Goal: Task Accomplishment & Management: Complete application form

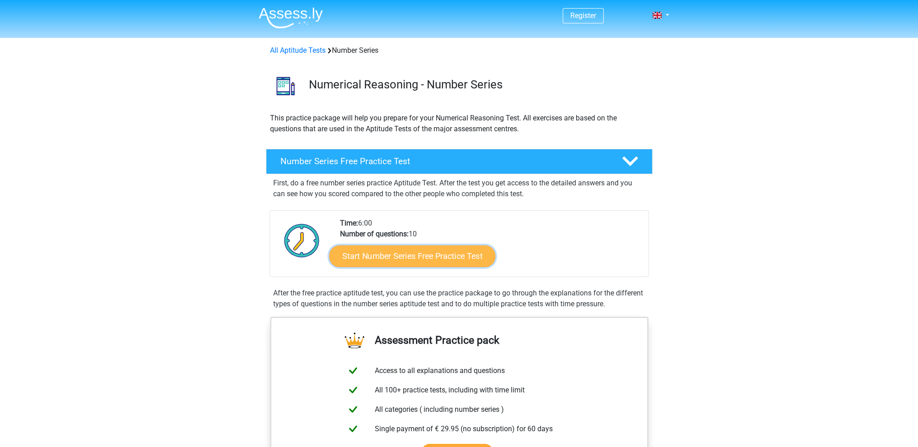
click at [374, 256] on link "Start Number Series Free Practice Test" at bounding box center [412, 256] width 166 height 22
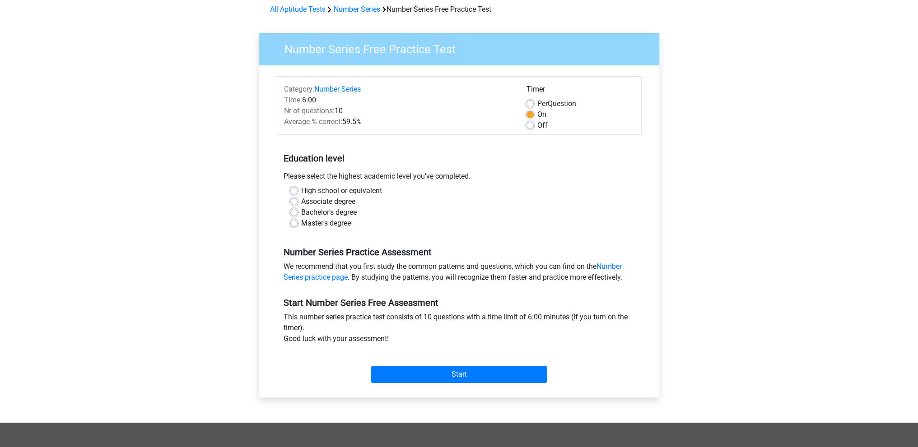
scroll to position [42, 0]
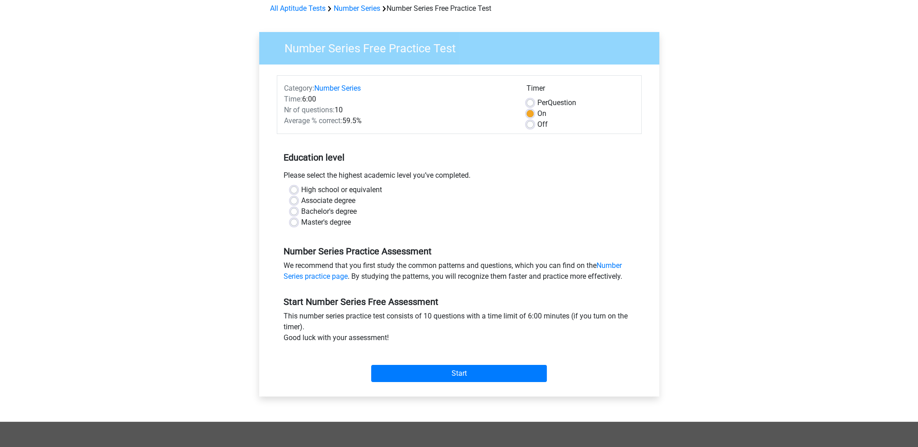
click at [314, 222] on label "Master's degree" at bounding box center [326, 222] width 50 height 11
click at [297, 222] on input "Master's degree" at bounding box center [293, 221] width 7 height 9
radio input "true"
click at [451, 373] on input "Start" at bounding box center [459, 373] width 176 height 17
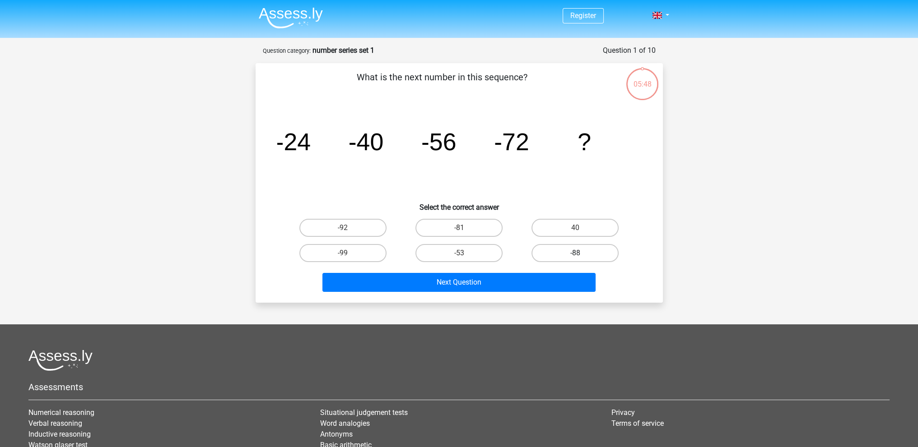
click at [558, 249] on label "-88" at bounding box center [574, 253] width 87 height 18
click at [575, 253] on input "-88" at bounding box center [578, 256] width 6 height 6
radio input "true"
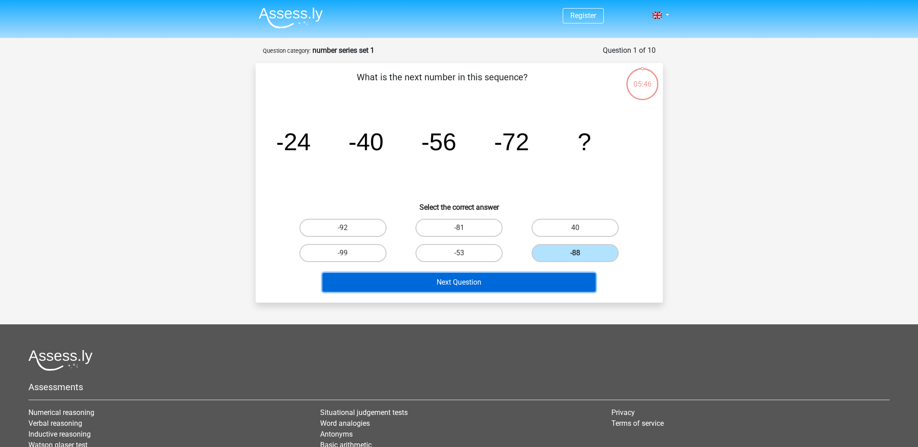
click at [480, 279] on button "Next Question" at bounding box center [458, 282] width 273 height 19
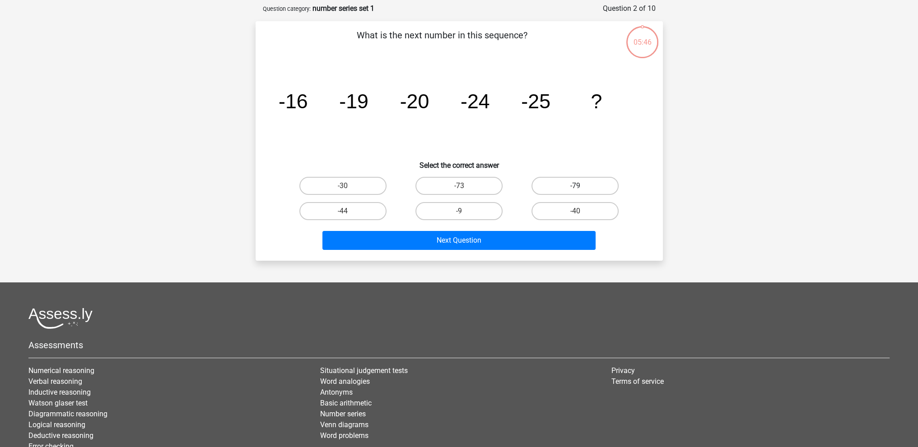
scroll to position [45, 0]
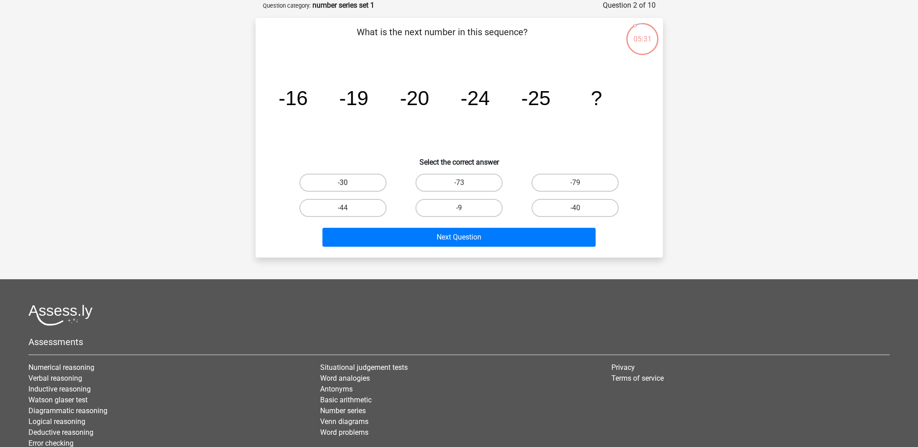
click at [346, 181] on label "-30" at bounding box center [342, 183] width 87 height 18
click at [346, 183] on input "-30" at bounding box center [346, 186] width 6 height 6
radio input "true"
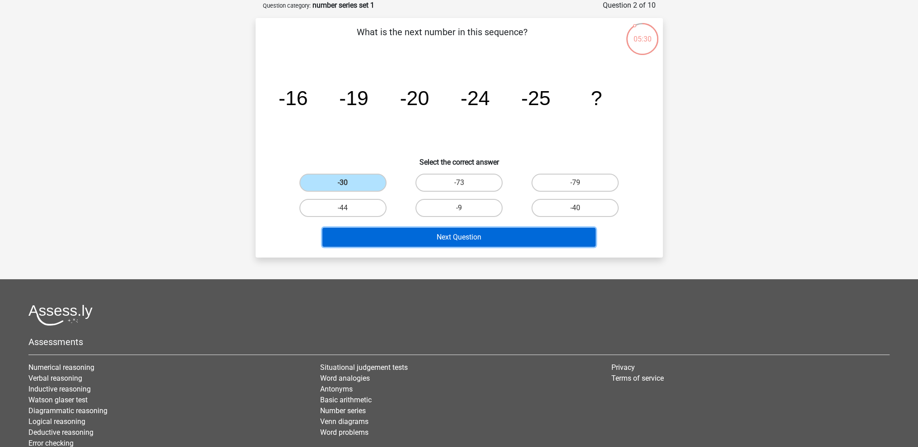
click at [431, 240] on button "Next Question" at bounding box center [458, 237] width 273 height 19
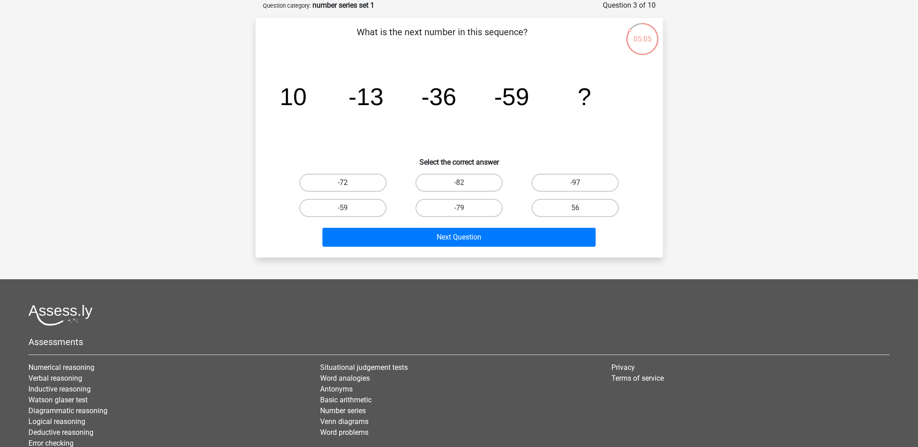
click at [363, 176] on label "-72" at bounding box center [342, 183] width 87 height 18
click at [348, 183] on input "-72" at bounding box center [346, 186] width 6 height 6
radio input "true"
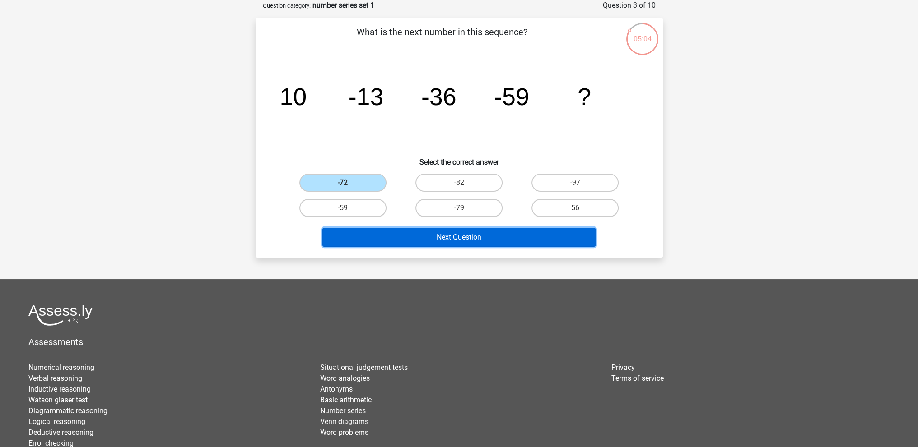
click at [412, 238] on button "Next Question" at bounding box center [458, 237] width 273 height 19
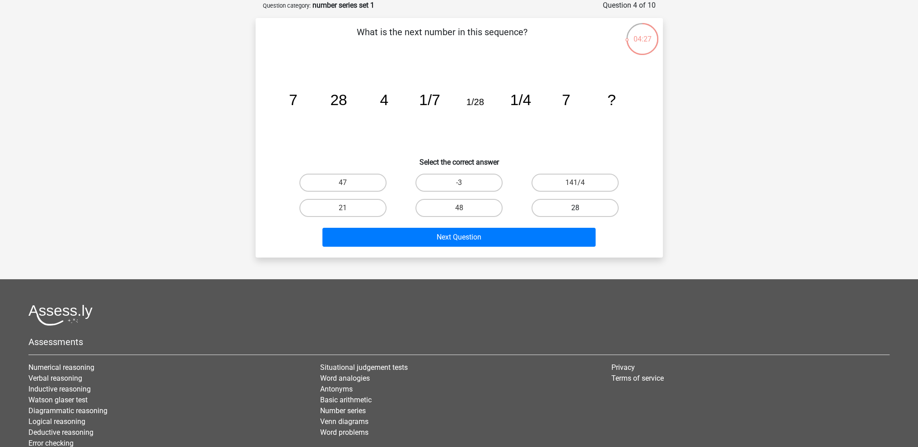
click at [567, 201] on label "28" at bounding box center [574, 208] width 87 height 18
click at [575, 208] on input "28" at bounding box center [578, 211] width 6 height 6
radio input "true"
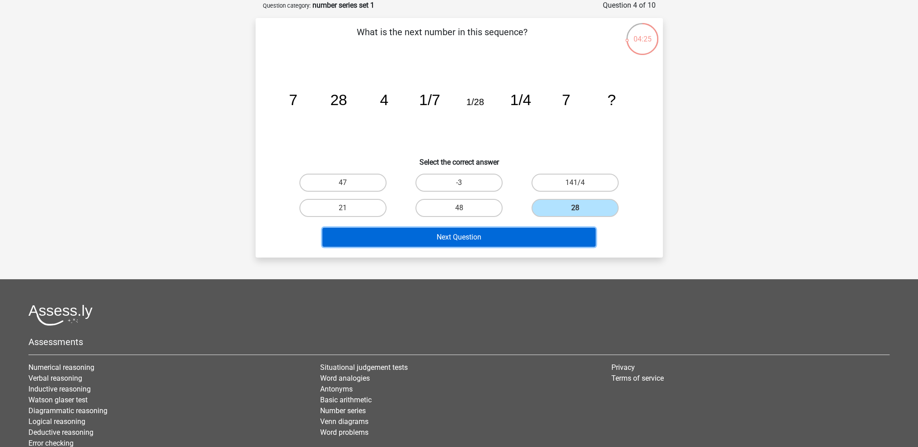
click at [473, 241] on button "Next Question" at bounding box center [458, 237] width 273 height 19
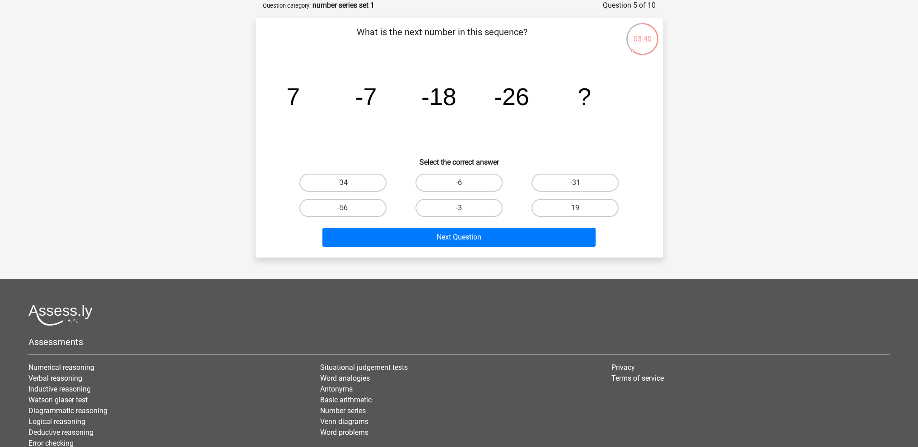
click at [551, 186] on label "-31" at bounding box center [574, 183] width 87 height 18
click at [575, 186] on input "-31" at bounding box center [578, 186] width 6 height 6
radio input "true"
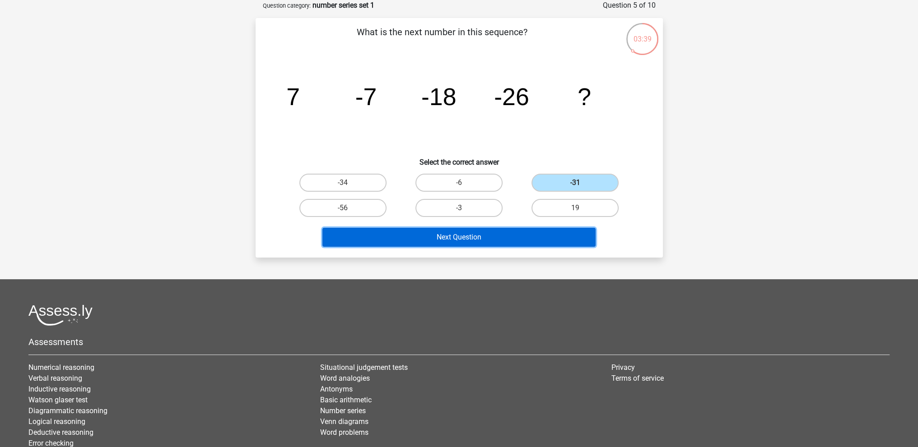
click at [474, 240] on button "Next Question" at bounding box center [458, 237] width 273 height 19
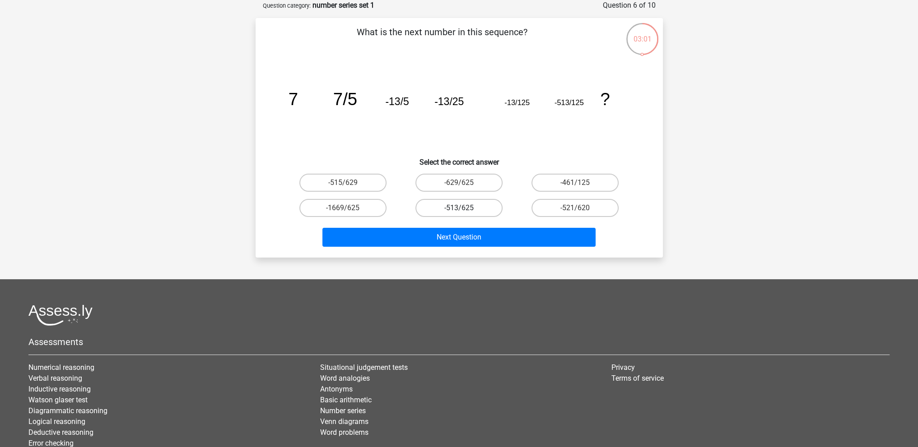
click at [468, 209] on label "-513/625" at bounding box center [458, 208] width 87 height 18
click at [464, 209] on input "-513/625" at bounding box center [462, 211] width 6 height 6
radio input "true"
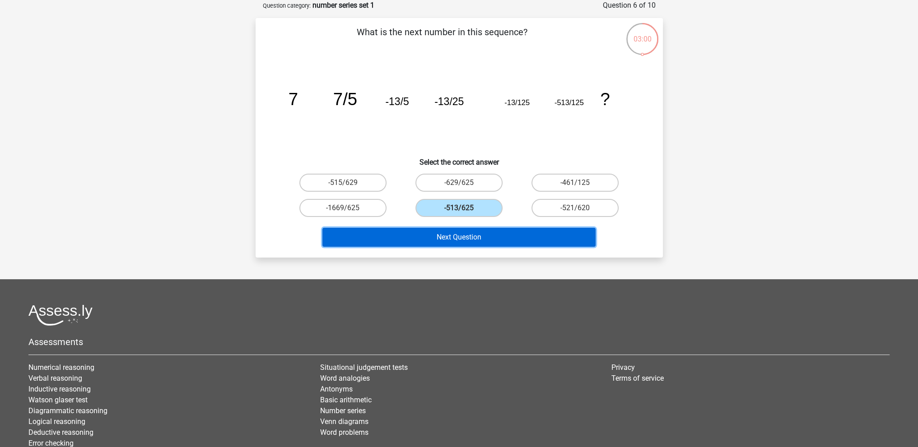
click at [451, 233] on button "Next Question" at bounding box center [458, 237] width 273 height 19
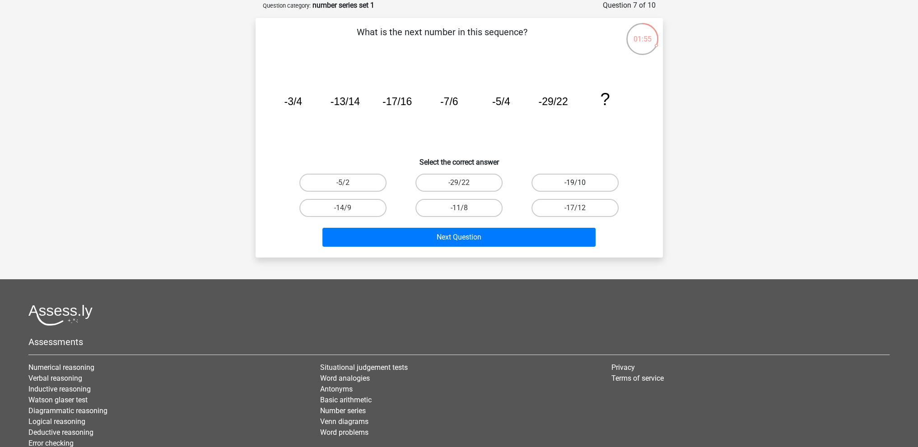
click at [563, 178] on label "-19/10" at bounding box center [574, 183] width 87 height 18
click at [575, 183] on input "-19/10" at bounding box center [578, 186] width 6 height 6
radio input "true"
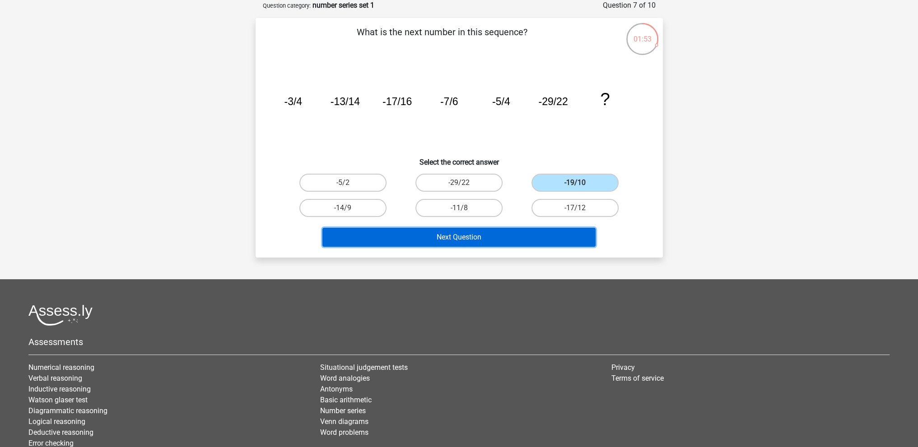
click at [458, 242] on button "Next Question" at bounding box center [458, 237] width 273 height 19
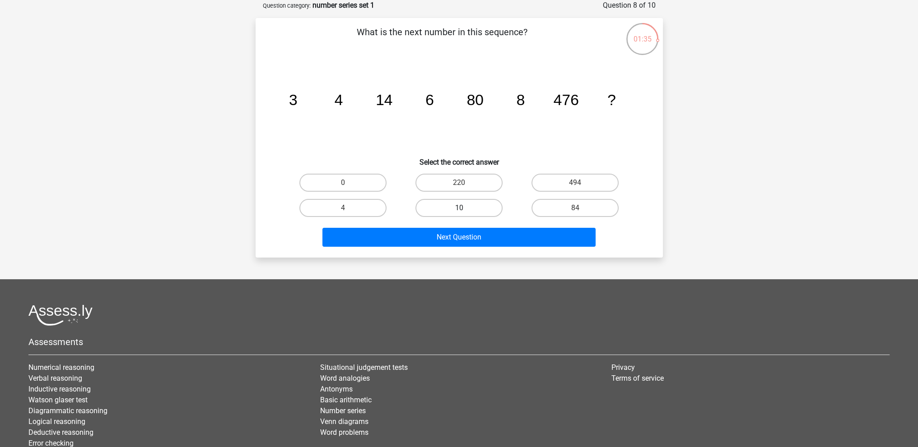
click at [453, 211] on label "10" at bounding box center [458, 208] width 87 height 18
click at [459, 211] on input "10" at bounding box center [462, 211] width 6 height 6
radio input "true"
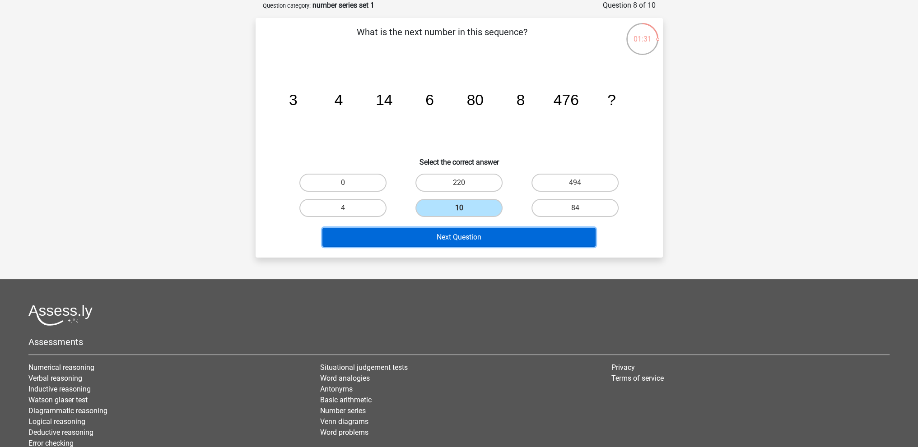
click at [457, 239] on button "Next Question" at bounding box center [458, 237] width 273 height 19
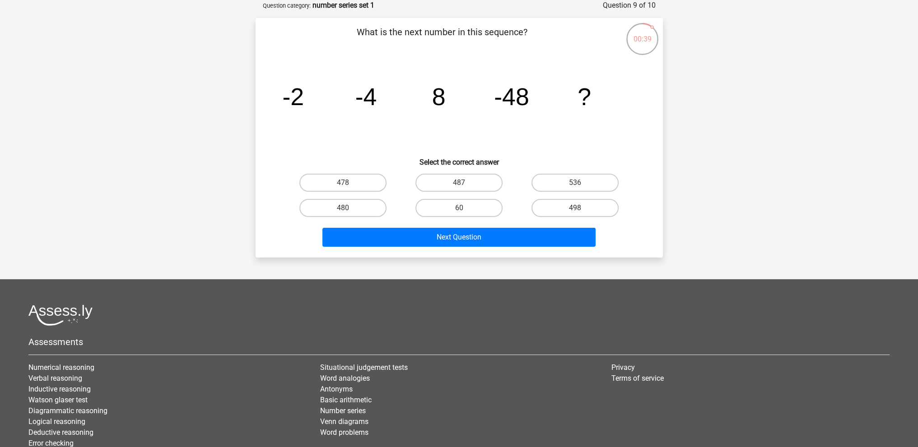
click at [148, 206] on div "Register Nederlands English" at bounding box center [459, 236] width 918 height 563
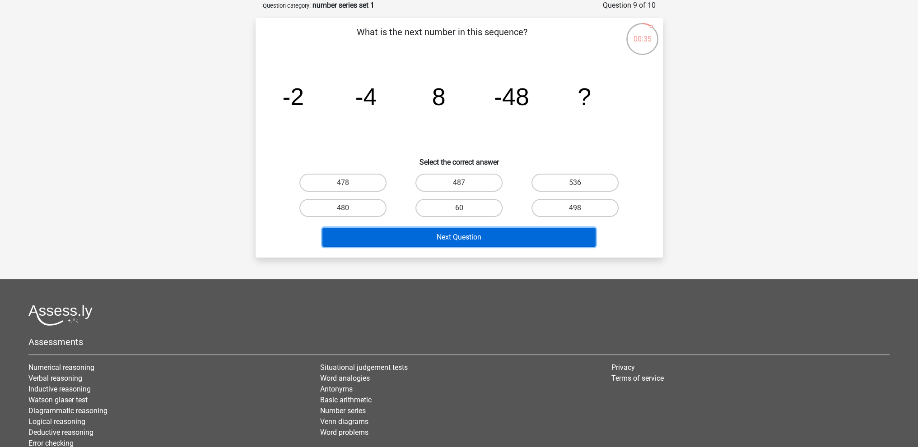
click at [462, 243] on button "Next Question" at bounding box center [458, 237] width 273 height 19
click at [460, 241] on button "Next Question" at bounding box center [458, 237] width 273 height 19
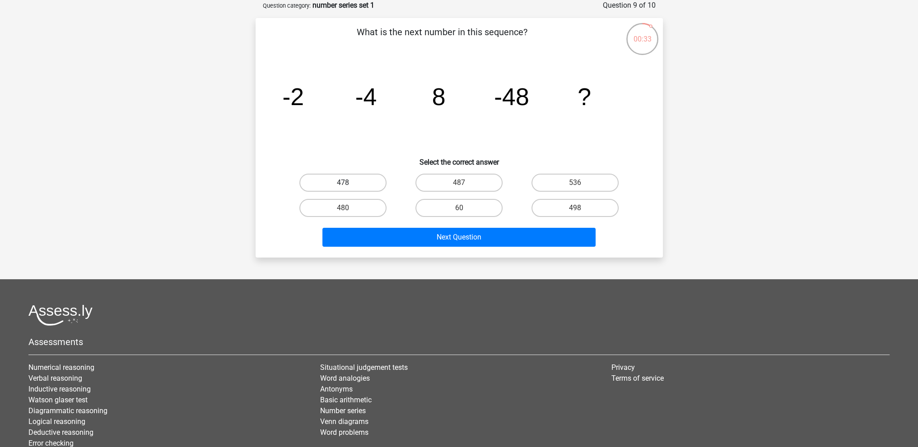
click at [374, 180] on label "478" at bounding box center [342, 183] width 87 height 18
click at [348, 183] on input "478" at bounding box center [346, 186] width 6 height 6
radio input "true"
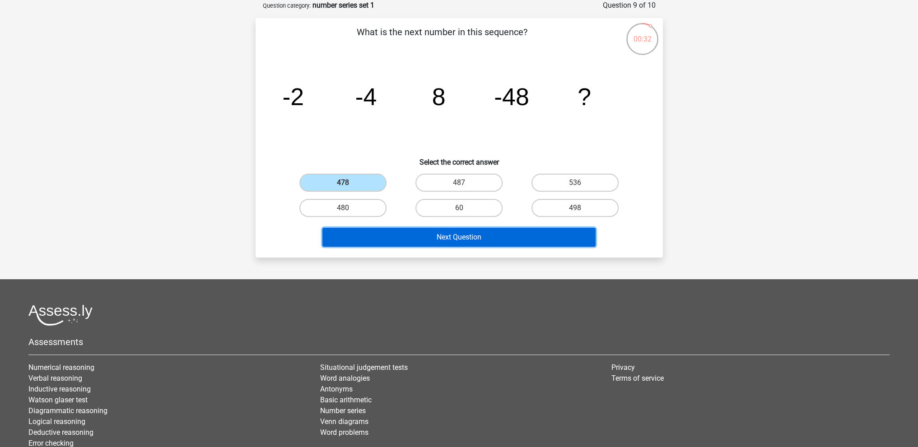
click at [453, 241] on button "Next Question" at bounding box center [458, 237] width 273 height 19
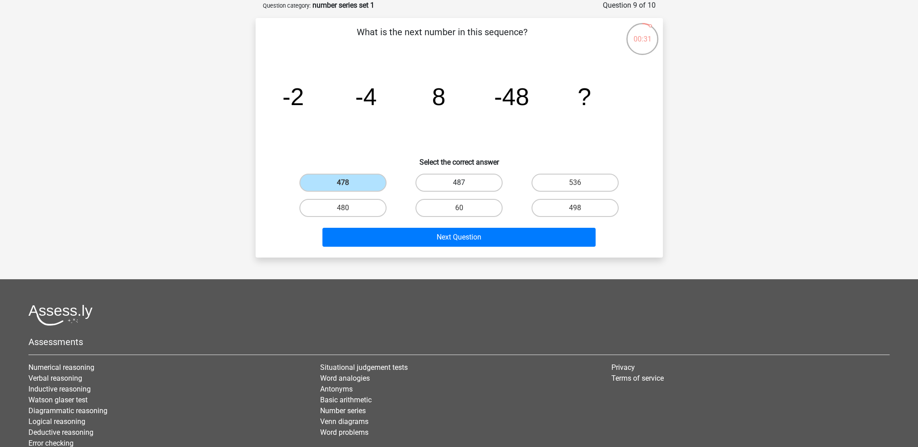
click at [441, 179] on label "487" at bounding box center [458, 183] width 87 height 18
click at [459, 183] on input "487" at bounding box center [462, 186] width 6 height 6
radio input "true"
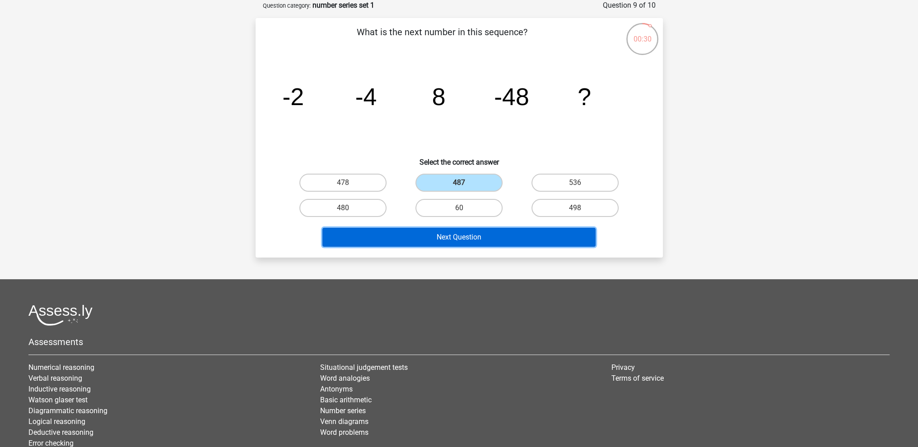
click at [459, 238] on button "Next Question" at bounding box center [458, 237] width 273 height 19
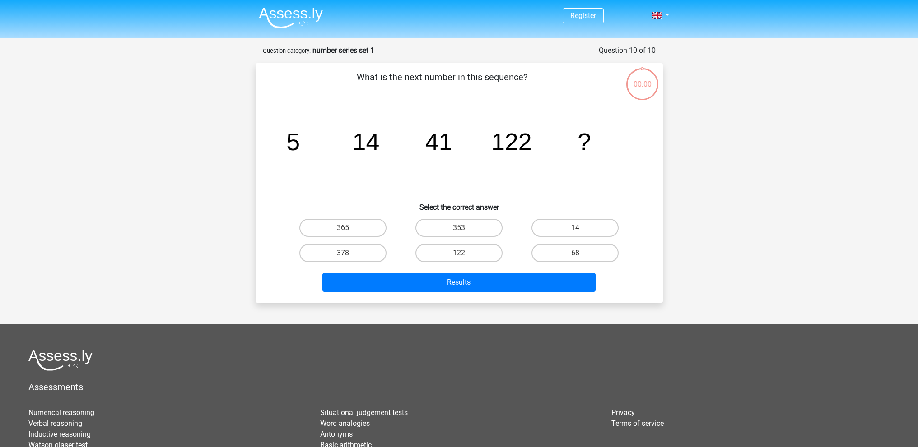
scroll to position [45, 0]
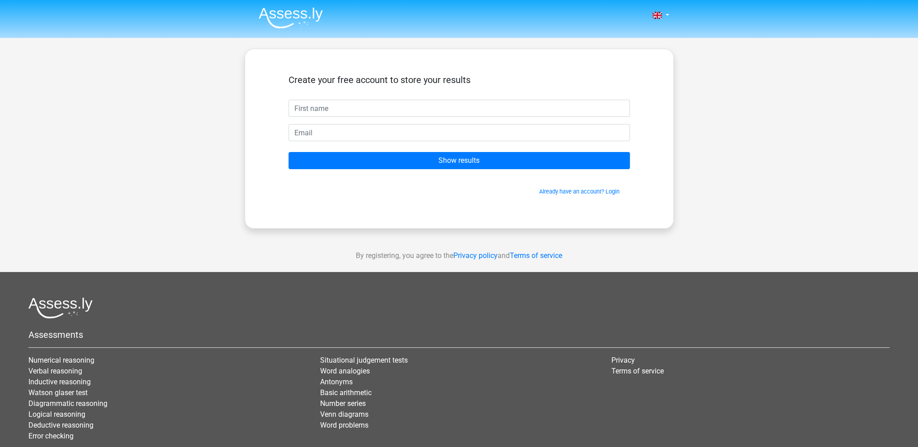
click at [510, 241] on div "By registering, you agree to the Privacy policy and Terms of service" at bounding box center [459, 256] width 918 height 32
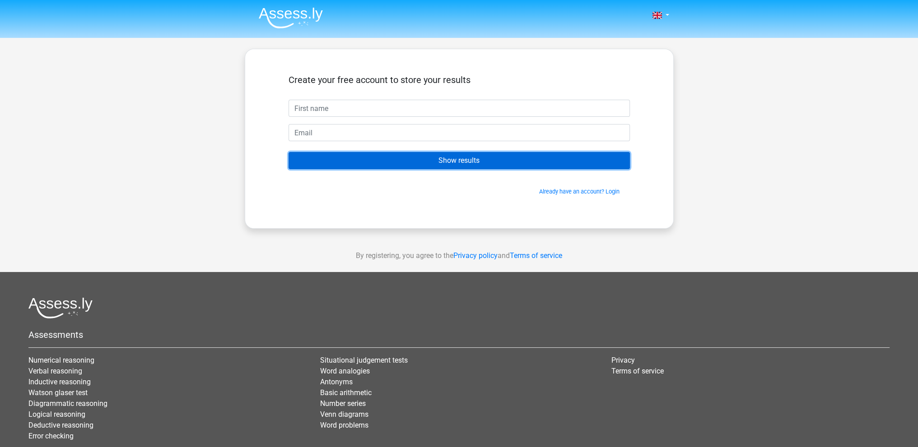
click at [474, 159] on input "Show results" at bounding box center [458, 160] width 341 height 17
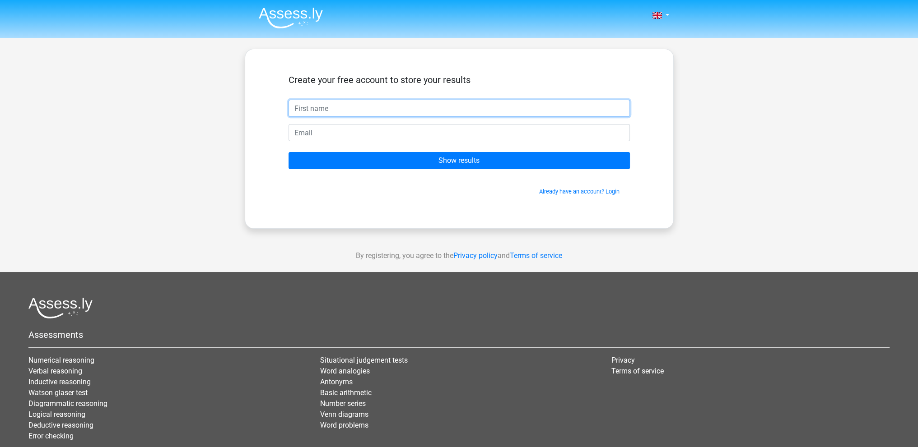
click at [350, 109] on input "text" at bounding box center [458, 108] width 341 height 17
type input "Henrik"
click at [346, 135] on input "email" at bounding box center [458, 132] width 341 height 17
type input "[EMAIL_ADDRESS][DOMAIN_NAME]"
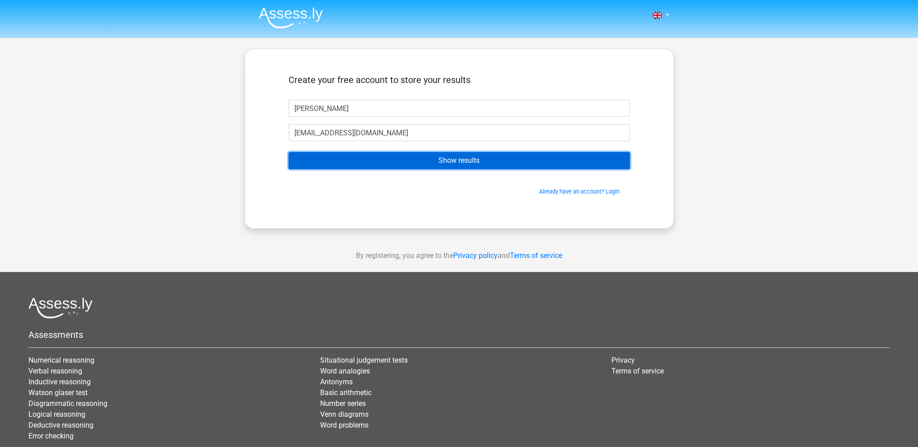
click at [390, 158] on input "Show results" at bounding box center [458, 160] width 341 height 17
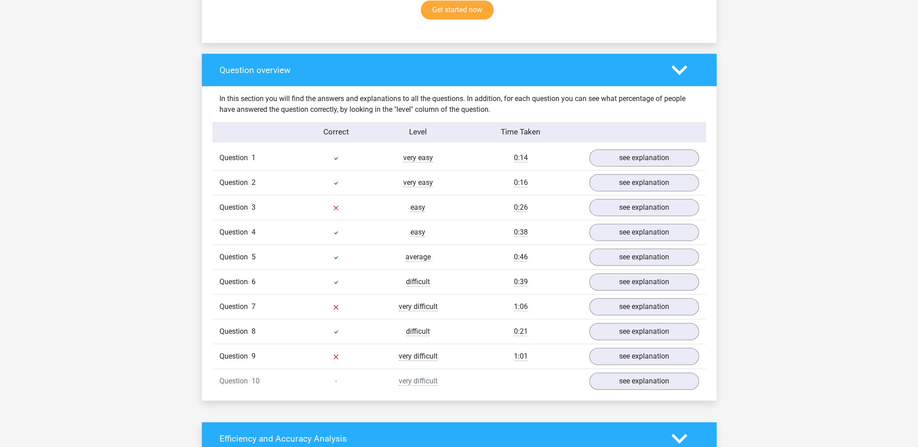
scroll to position [620, 0]
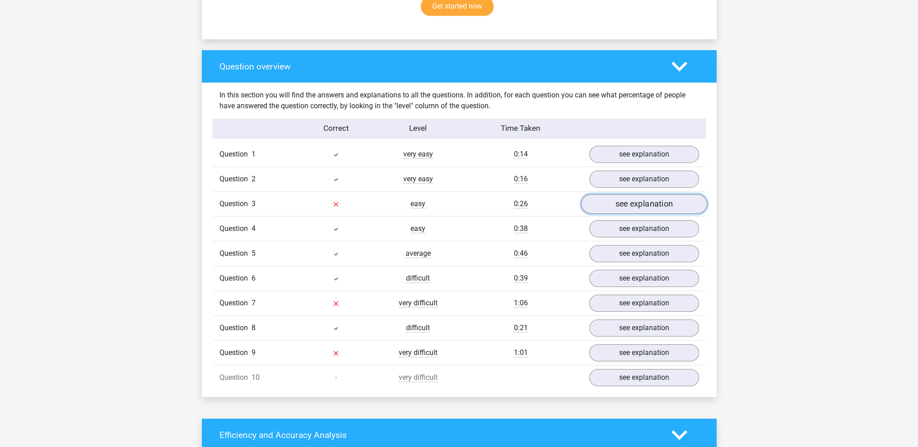
click at [621, 203] on link "see explanation" at bounding box center [643, 204] width 126 height 20
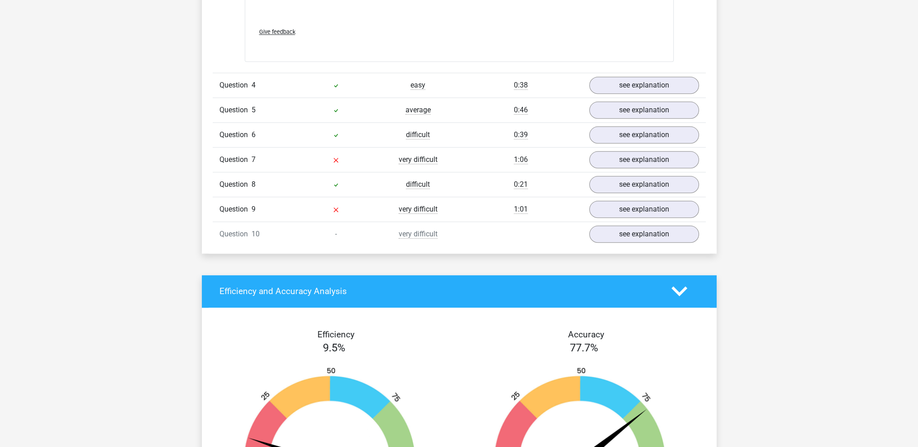
scroll to position [1318, 0]
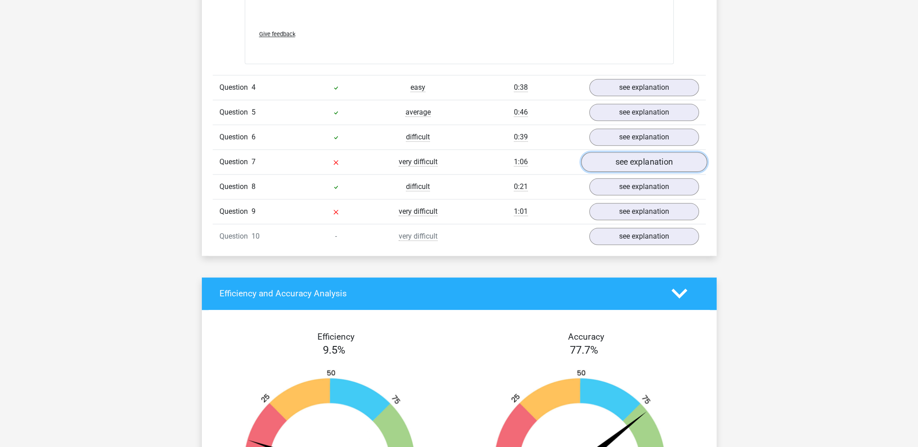
click at [630, 162] on link "see explanation" at bounding box center [643, 162] width 126 height 20
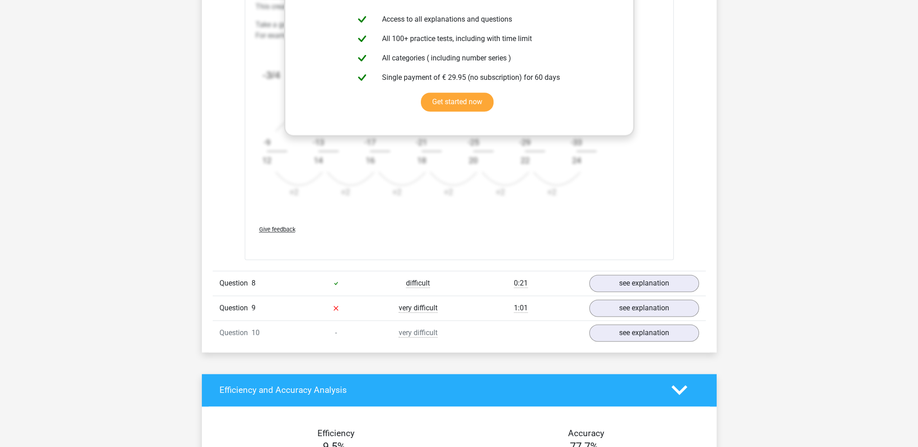
scroll to position [1775, 0]
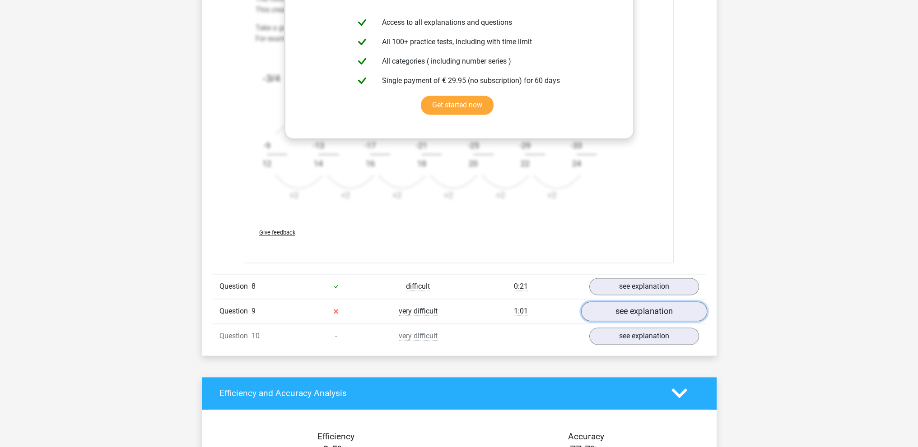
click at [608, 308] on link "see explanation" at bounding box center [643, 312] width 126 height 20
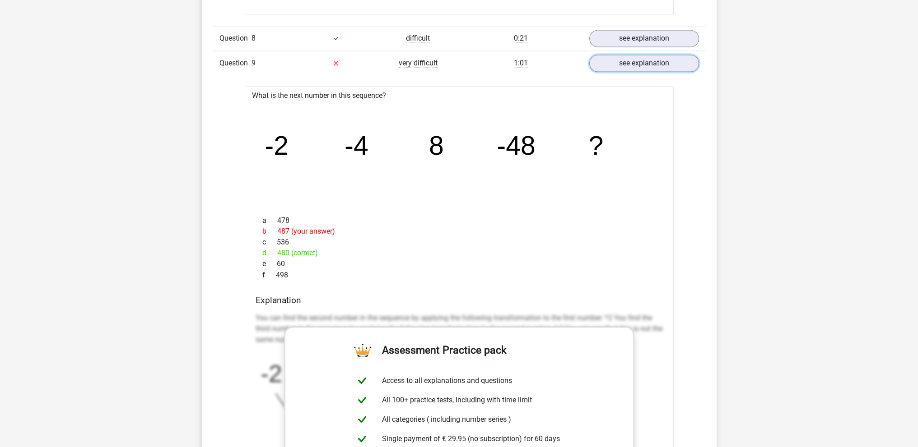
scroll to position [2001, 0]
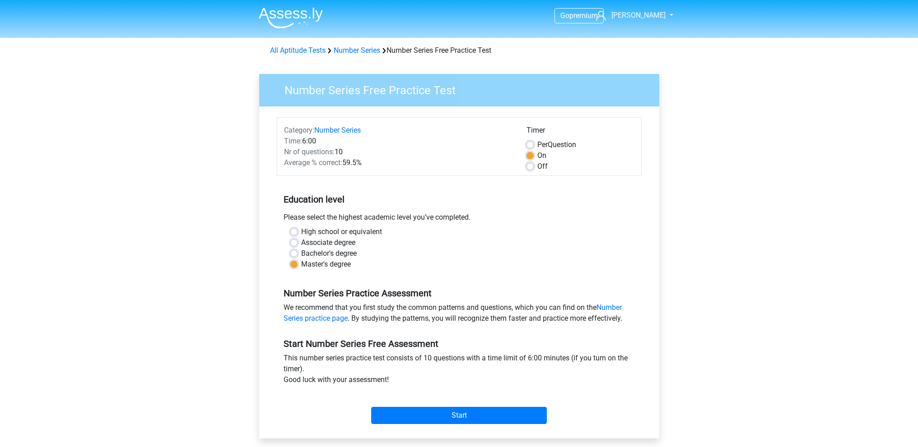
scroll to position [42, 0]
